Goal: Understand process/instructions: Learn how to perform a task or action

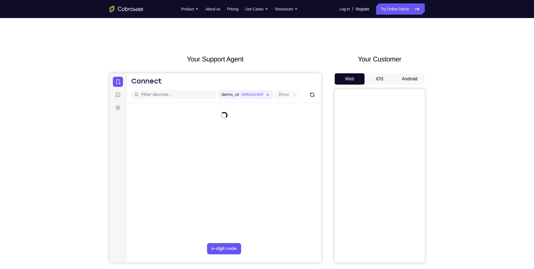
click at [409, 78] on button "Android" at bounding box center [410, 78] width 30 height 11
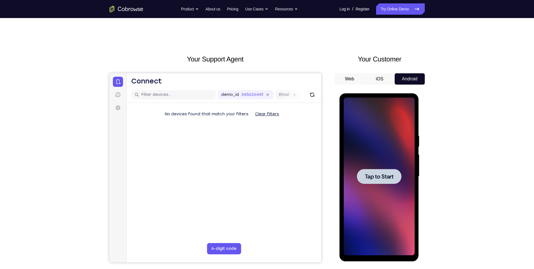
click at [391, 163] on div at bounding box center [379, 176] width 71 height 158
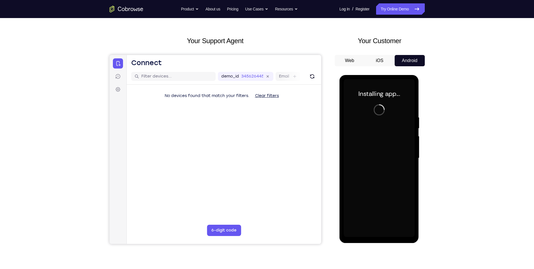
scroll to position [28, 0]
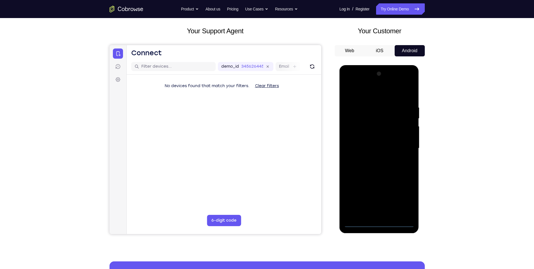
click at [382, 222] on div at bounding box center [379, 148] width 71 height 158
click at [381, 223] on div at bounding box center [379, 148] width 71 height 158
click at [401, 202] on div at bounding box center [379, 148] width 71 height 158
click at [373, 92] on div at bounding box center [379, 148] width 71 height 158
click at [405, 148] on div at bounding box center [379, 148] width 71 height 158
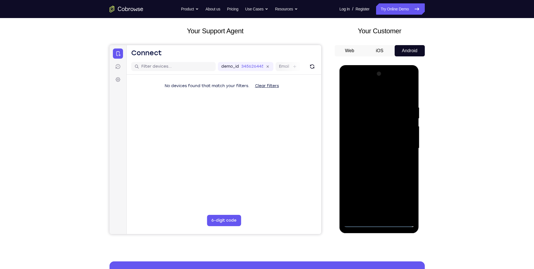
click at [376, 198] on div at bounding box center [379, 148] width 71 height 158
click at [373, 157] on div at bounding box center [379, 148] width 71 height 158
click at [370, 143] on div at bounding box center [379, 148] width 71 height 158
click at [377, 148] on div at bounding box center [379, 148] width 71 height 158
click at [386, 167] on div at bounding box center [379, 148] width 71 height 158
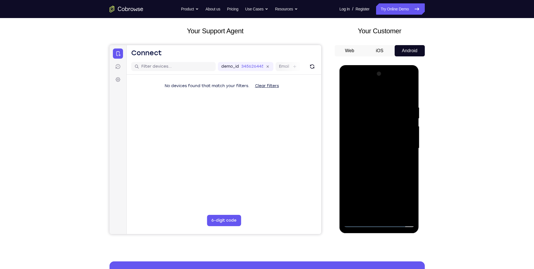
click at [384, 187] on div at bounding box center [379, 148] width 71 height 158
click at [386, 190] on div at bounding box center [379, 148] width 71 height 158
click at [409, 139] on div at bounding box center [379, 148] width 71 height 158
drag, startPoint x: 390, startPoint y: 187, endPoint x: 373, endPoint y: 128, distance: 61.0
click at [373, 128] on div at bounding box center [379, 148] width 71 height 158
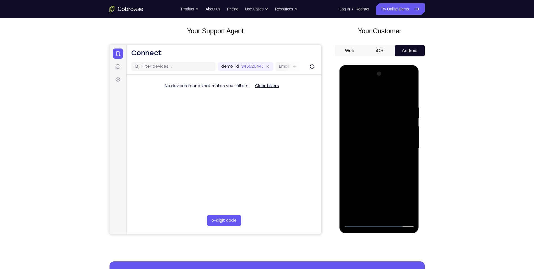
click at [379, 211] on div at bounding box center [379, 148] width 71 height 158
click at [378, 150] on div at bounding box center [379, 148] width 71 height 158
click at [373, 96] on div at bounding box center [379, 148] width 71 height 158
click at [404, 92] on div at bounding box center [379, 148] width 71 height 158
click at [389, 124] on div at bounding box center [379, 148] width 71 height 158
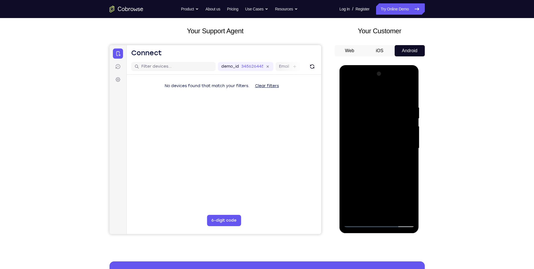
click at [378, 171] on div at bounding box center [379, 148] width 71 height 158
click at [393, 214] on div at bounding box center [379, 148] width 71 height 158
click at [389, 173] on div at bounding box center [379, 148] width 71 height 158
click at [395, 213] on div at bounding box center [379, 148] width 71 height 158
click at [393, 167] on div at bounding box center [379, 148] width 71 height 158
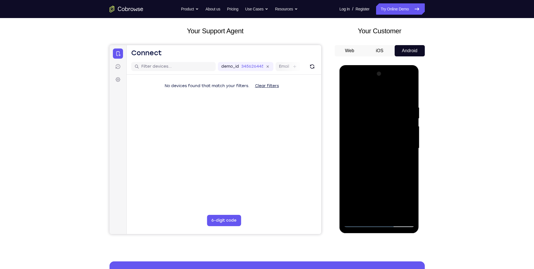
click at [405, 159] on div at bounding box center [379, 148] width 71 height 158
click at [390, 132] on div at bounding box center [379, 148] width 71 height 158
click at [349, 93] on div at bounding box center [379, 148] width 71 height 158
drag, startPoint x: 379, startPoint y: 171, endPoint x: 378, endPoint y: 151, distance: 20.0
click at [378, 151] on div at bounding box center [379, 148] width 71 height 158
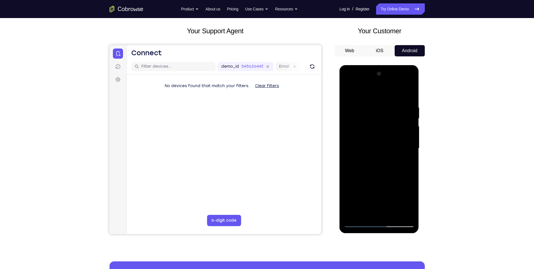
drag, startPoint x: 379, startPoint y: 148, endPoint x: 378, endPoint y: 175, distance: 27.3
click at [378, 175] on div at bounding box center [379, 148] width 71 height 158
click at [375, 146] on div at bounding box center [379, 148] width 71 height 158
click at [371, 211] on div at bounding box center [379, 148] width 71 height 158
click at [407, 163] on div at bounding box center [379, 148] width 71 height 158
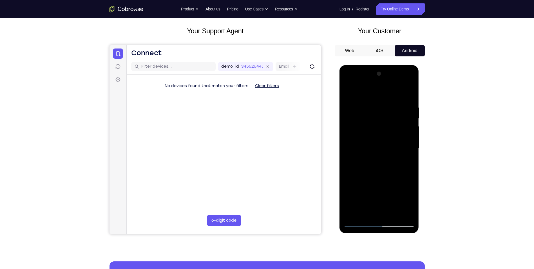
click at [349, 94] on div at bounding box center [379, 148] width 71 height 158
click at [405, 214] on div at bounding box center [379, 148] width 71 height 158
click at [349, 92] on div at bounding box center [379, 148] width 71 height 158
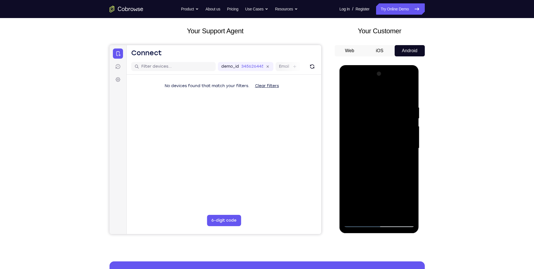
click at [349, 92] on div at bounding box center [379, 148] width 71 height 158
click at [369, 121] on div at bounding box center [379, 148] width 71 height 158
click at [376, 158] on div at bounding box center [379, 148] width 71 height 158
click at [369, 133] on div at bounding box center [379, 148] width 71 height 158
click at [372, 149] on div at bounding box center [379, 148] width 71 height 158
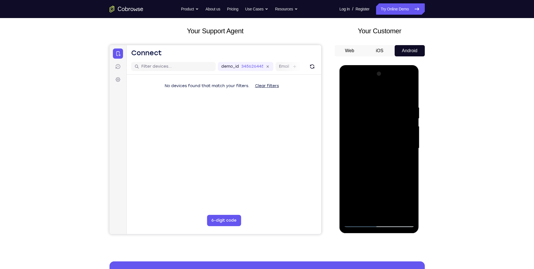
click at [374, 125] on div at bounding box center [379, 148] width 71 height 158
click at [379, 122] on div at bounding box center [379, 148] width 71 height 158
click at [382, 139] on div at bounding box center [379, 148] width 71 height 158
click at [373, 146] on div at bounding box center [379, 148] width 71 height 158
click at [374, 146] on div at bounding box center [379, 148] width 71 height 158
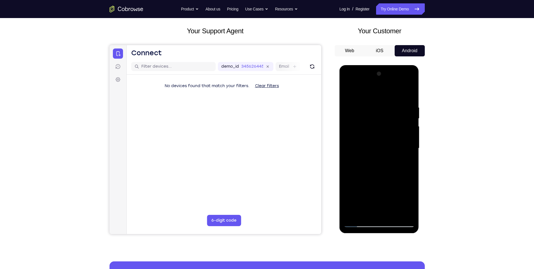
click at [409, 100] on div at bounding box center [379, 148] width 71 height 158
click at [348, 95] on div at bounding box center [379, 148] width 71 height 158
click at [410, 93] on div at bounding box center [379, 148] width 71 height 158
click at [396, 213] on div at bounding box center [379, 148] width 71 height 158
click at [384, 132] on div at bounding box center [379, 148] width 71 height 158
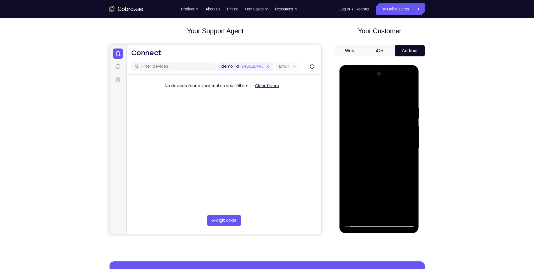
click at [406, 163] on div at bounding box center [379, 148] width 71 height 158
click at [349, 93] on div at bounding box center [379, 148] width 71 height 158
drag, startPoint x: 374, startPoint y: 176, endPoint x: 374, endPoint y: 151, distance: 25.3
click at [374, 151] on div at bounding box center [379, 148] width 71 height 158
click at [383, 148] on div at bounding box center [379, 148] width 71 height 158
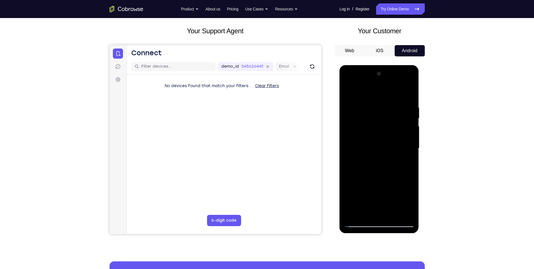
click at [366, 211] on div at bounding box center [379, 148] width 71 height 158
click at [409, 161] on div at bounding box center [379, 148] width 71 height 158
click at [351, 93] on div at bounding box center [379, 148] width 71 height 158
click at [378, 160] on div at bounding box center [379, 148] width 71 height 158
click at [366, 213] on div at bounding box center [379, 148] width 71 height 158
